Goal: Find specific page/section: Find specific page/section

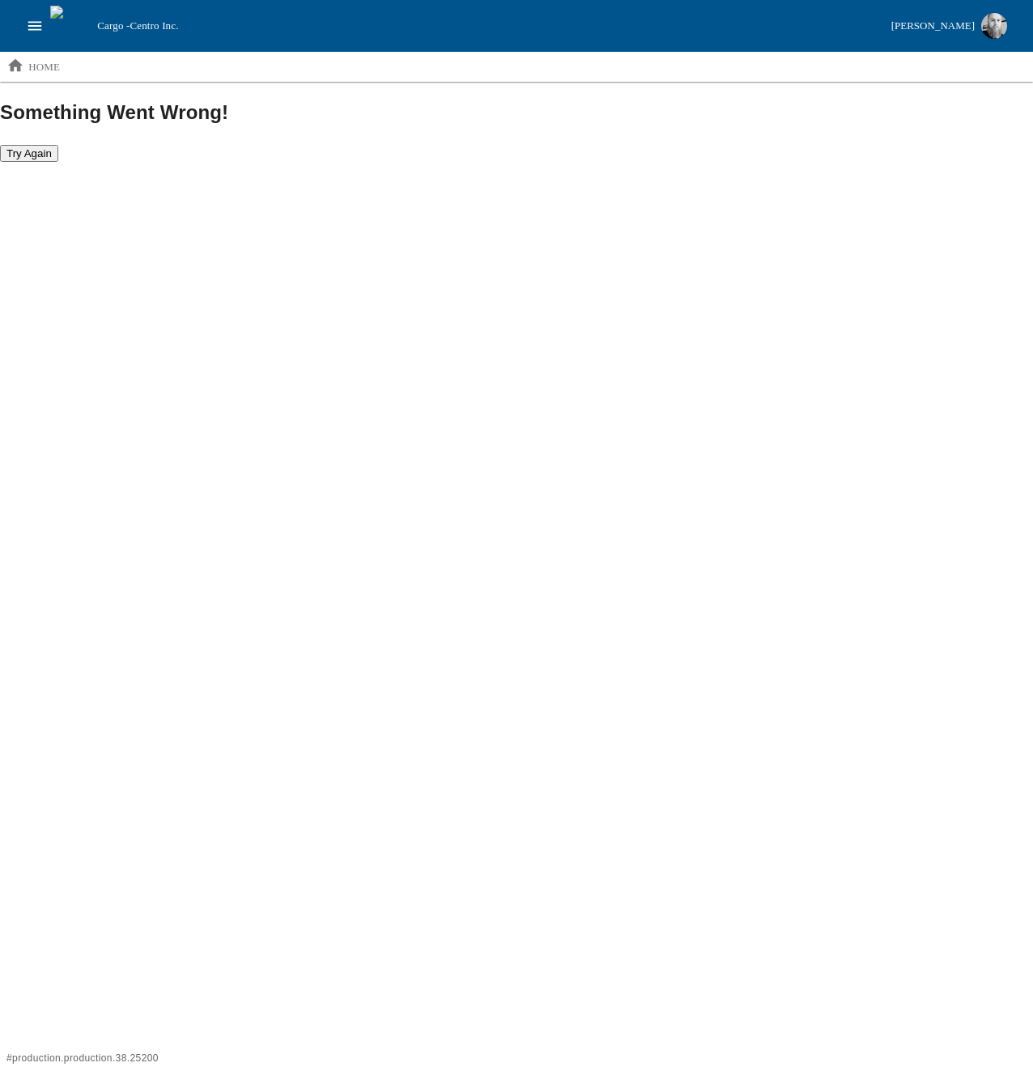
click at [509, 163] on html "Cargo - Centro Inc. [PERSON_NAME] home Something Went Wrong! Try Again # produc…" at bounding box center [516, 81] width 1033 height 163
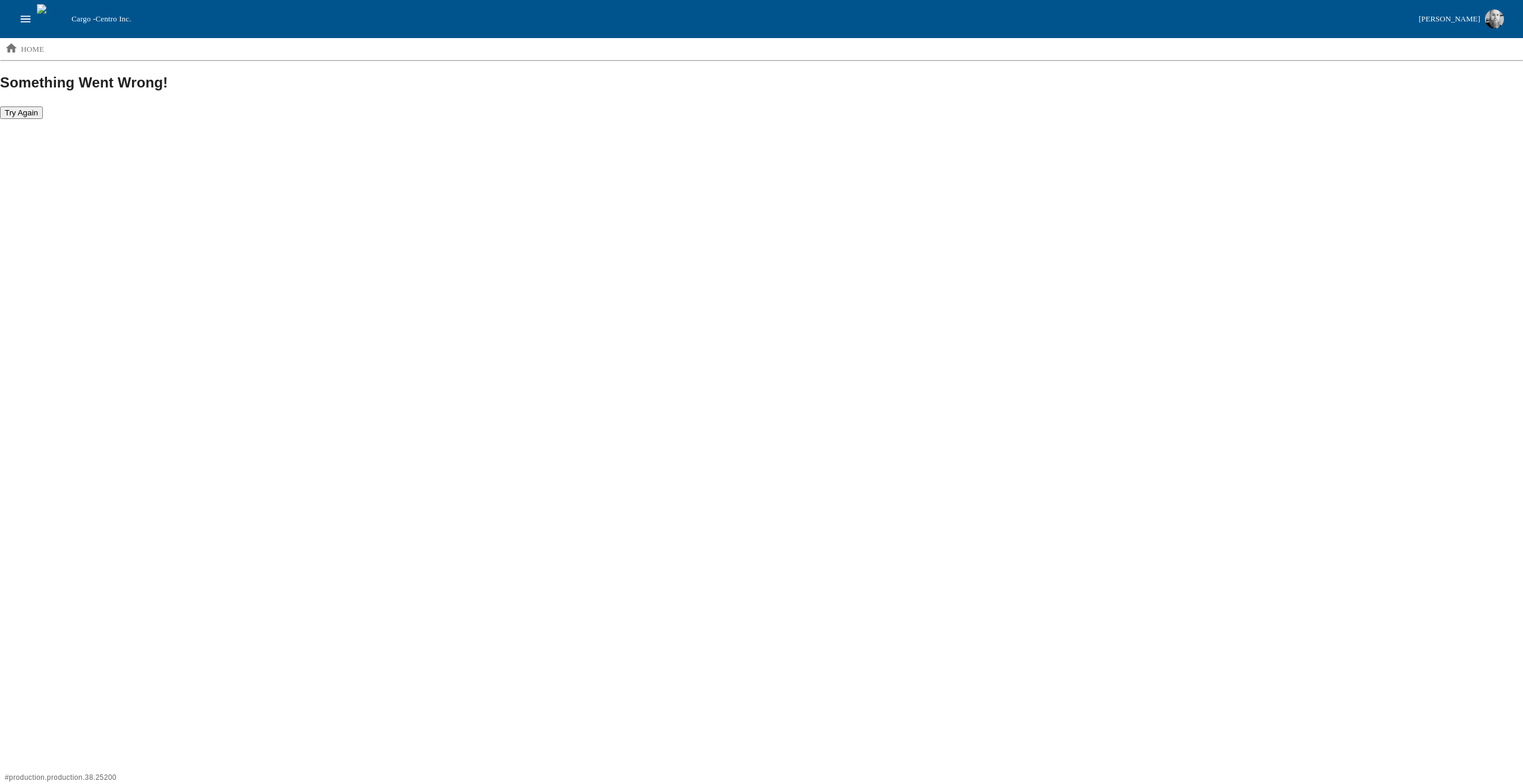
click at [759, 120] on html "Cargo - Centro Inc. [PERSON_NAME] home Something Went Wrong! Try Again # produc…" at bounding box center [762, 60] width 1523 height 120
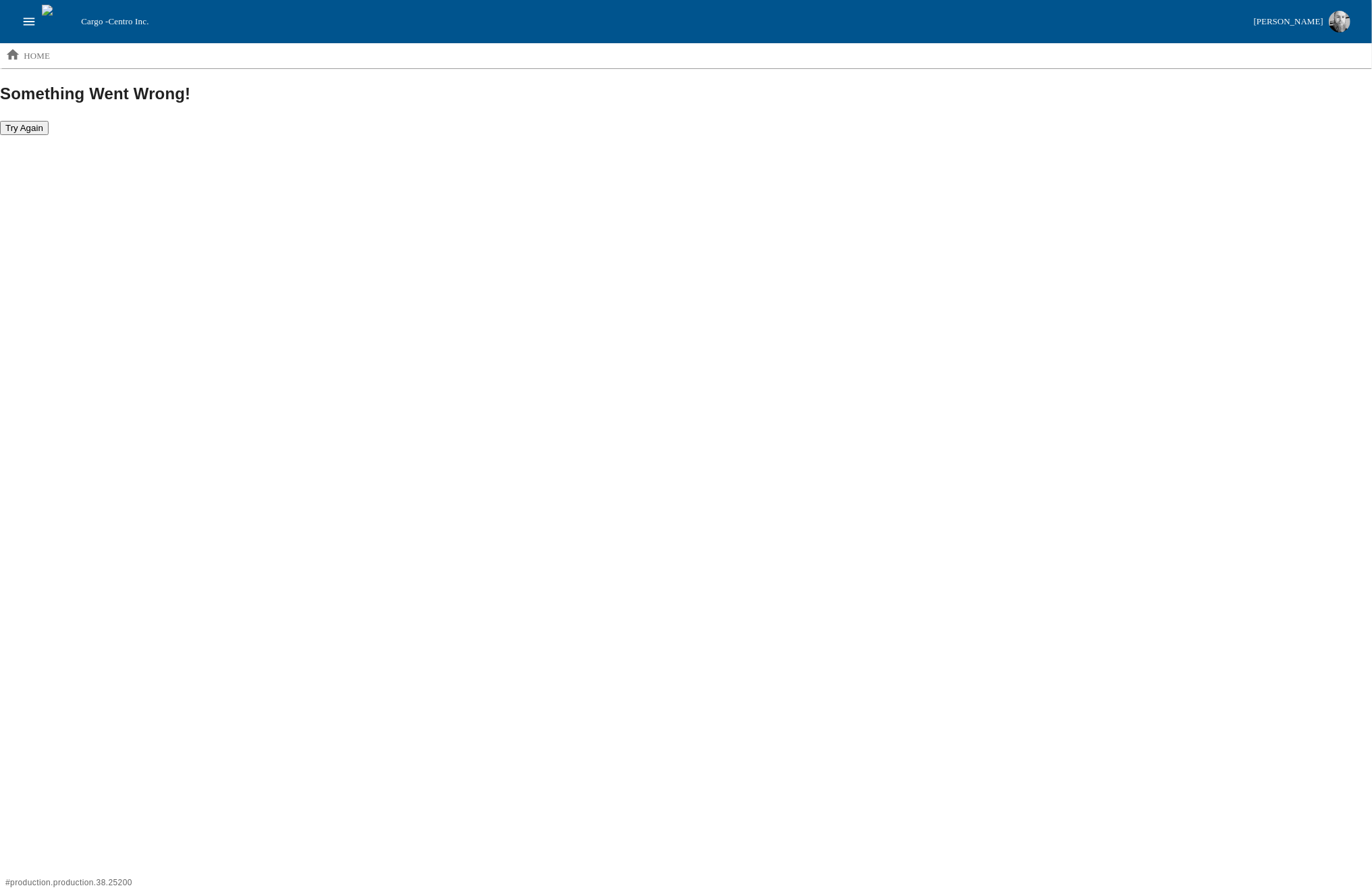
click at [553, 136] on html "Cargo - Centro Inc. [PERSON_NAME] home Something Went Wrong! Try Again # produc…" at bounding box center [686, 68] width 1372 height 136
click at [762, 136] on html "Cargo - Centro Inc. [PERSON_NAME] home Something Went Wrong! Try Again # produc…" at bounding box center [686, 68] width 1372 height 136
click at [607, 136] on html "Cargo - Centro Inc. [PERSON_NAME] home Something Went Wrong! Try Again # produc…" at bounding box center [686, 68] width 1372 height 136
click at [756, 136] on html "Cargo - Centro Inc. [PERSON_NAME] home Something Went Wrong! Try Again # produc…" at bounding box center [686, 68] width 1372 height 136
click at [861, 136] on html "Cargo - Centro Inc. [PERSON_NAME] home Something Went Wrong! Try Again # produc…" at bounding box center [686, 68] width 1372 height 136
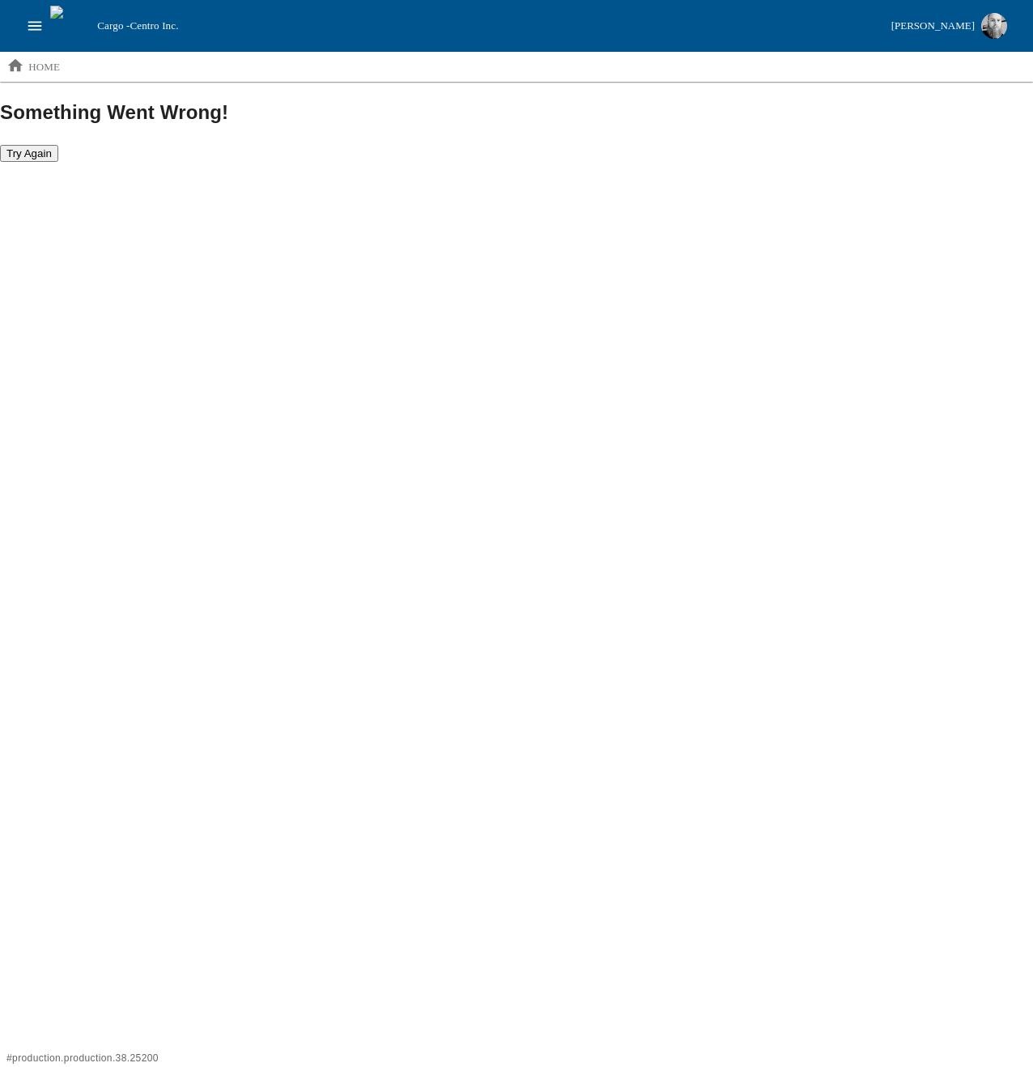
drag, startPoint x: 595, startPoint y: 556, endPoint x: 478, endPoint y: 470, distance: 144.7
click at [595, 163] on html "Cargo - Centro Inc. [PERSON_NAME] home Something Went Wrong! Try Again # produc…" at bounding box center [516, 81] width 1033 height 163
click at [424, 163] on html "Cargo - Centro Inc. [PERSON_NAME] home Something Went Wrong! Try Again # produc…" at bounding box center [516, 81] width 1033 height 163
click at [504, 163] on html "Cargo - Centro Inc. [PERSON_NAME] home Something Went Wrong! Try Again # produc…" at bounding box center [516, 81] width 1033 height 163
click at [579, 163] on html "Cargo - Centro Inc. [PERSON_NAME] home Something Went Wrong! Try Again # produc…" at bounding box center [516, 81] width 1033 height 163
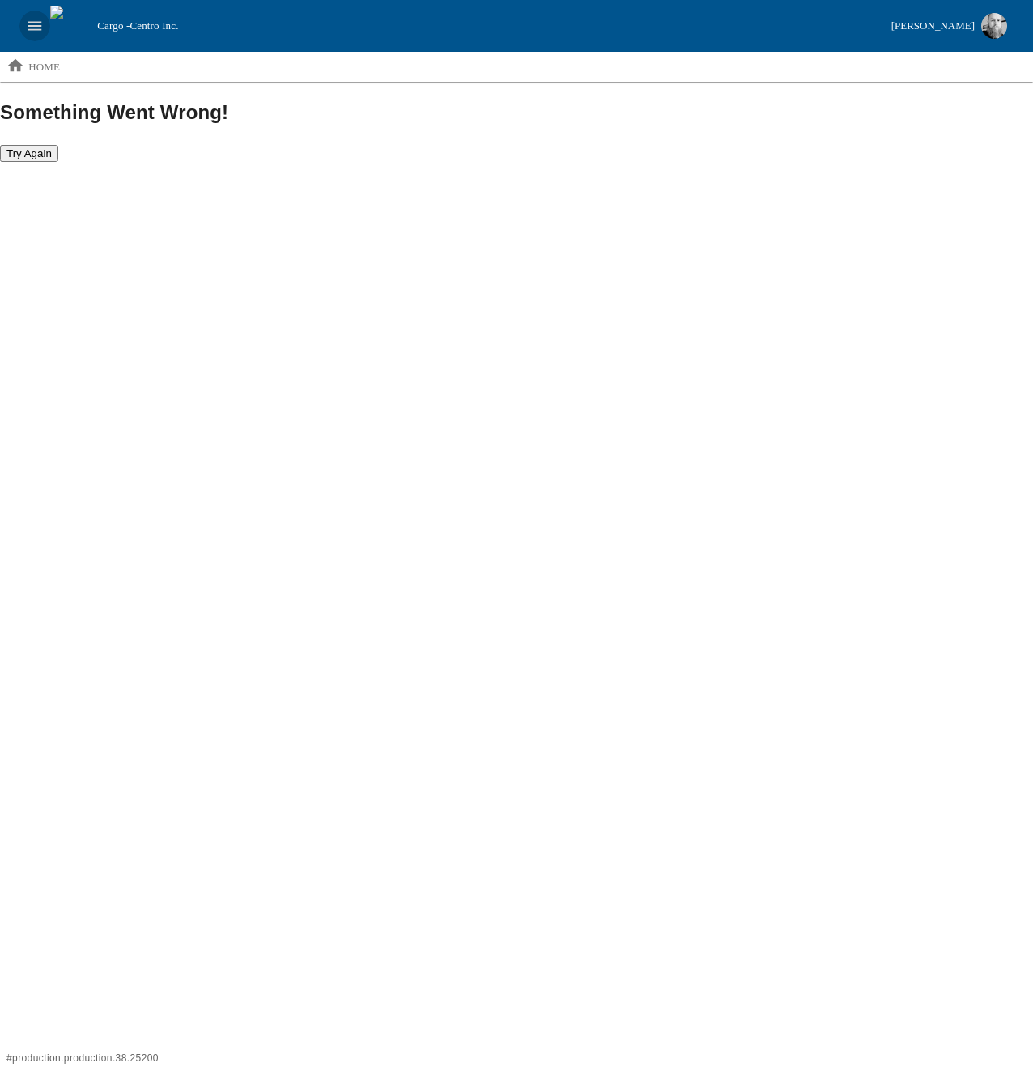
click at [39, 18] on icon "open drawer" at bounding box center [35, 26] width 18 height 18
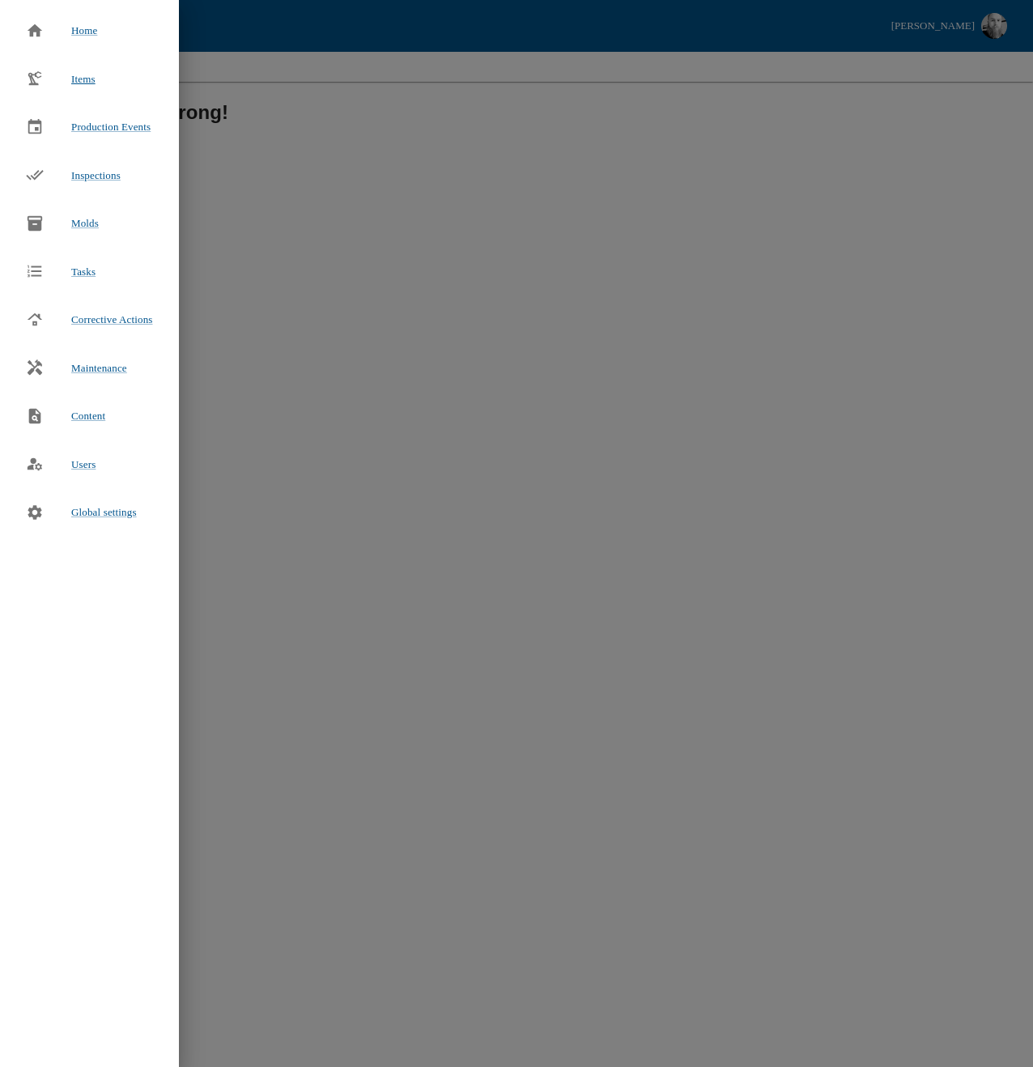
click at [88, 80] on span "Items" at bounding box center [83, 79] width 24 height 12
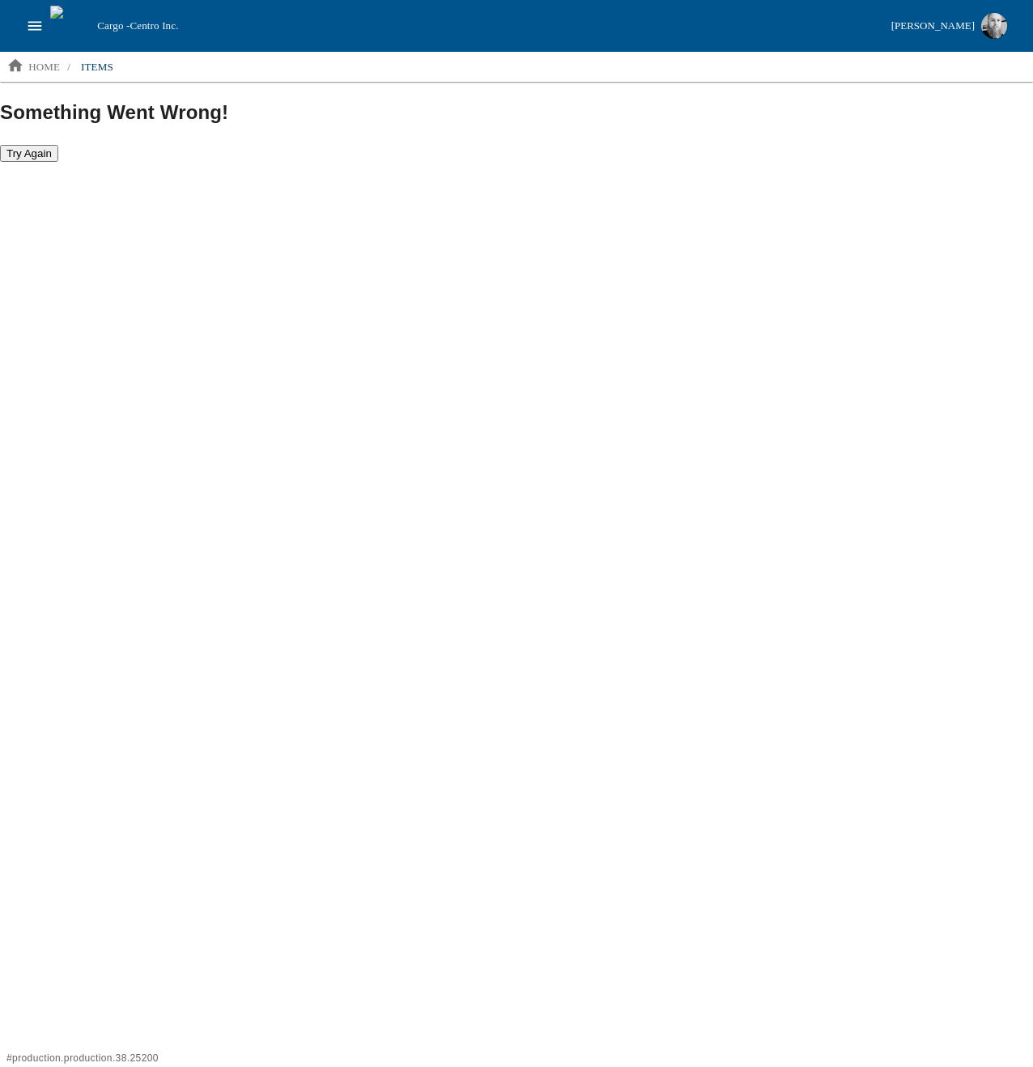
click at [524, 108] on h2 "Something Went Wrong!" at bounding box center [516, 112] width 1033 height 29
click at [922, 23] on div "[PERSON_NAME]" at bounding box center [932, 26] width 83 height 19
click at [880, 168] on li "Logout" at bounding box center [909, 165] width 210 height 26
